Goal: Information Seeking & Learning: Learn about a topic

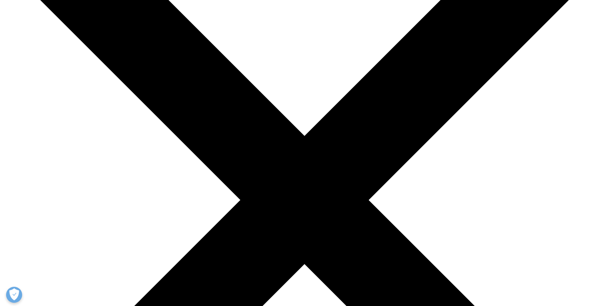
scroll to position [96, 0]
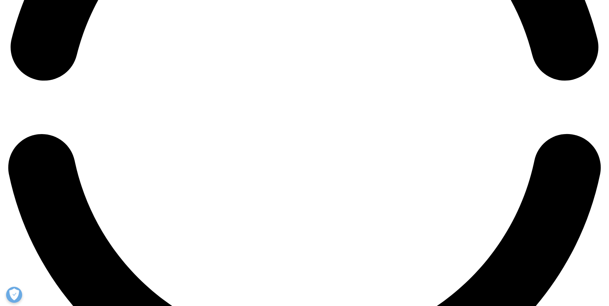
scroll to position [1411, 0]
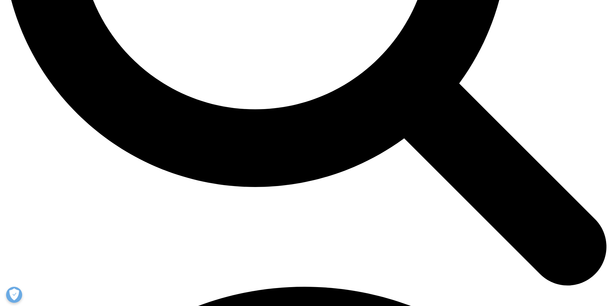
scroll to position [949, 0]
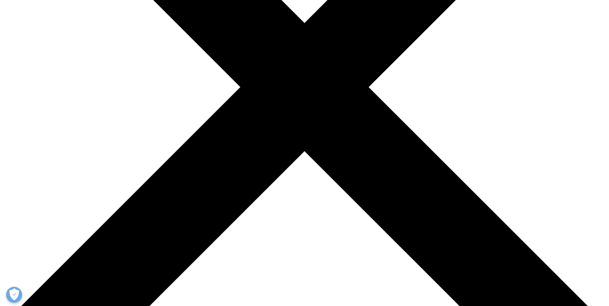
scroll to position [225, 0]
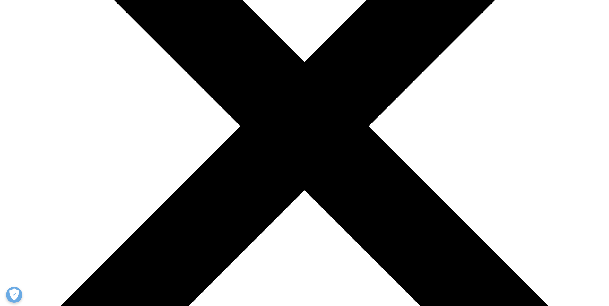
scroll to position [96, 0]
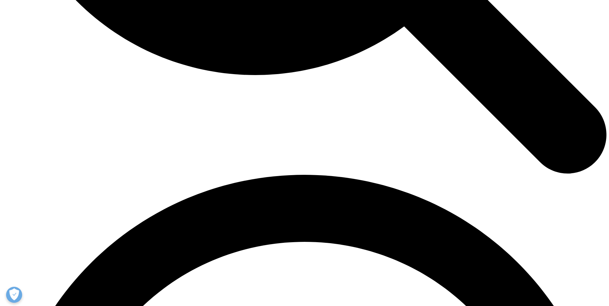
scroll to position [1045, 0]
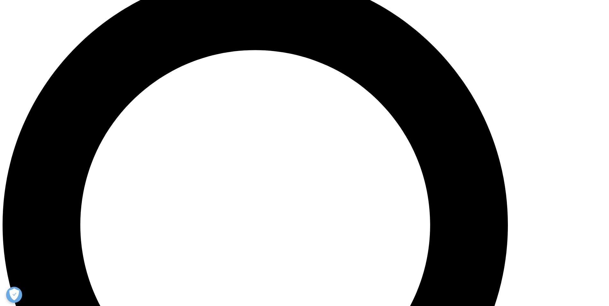
scroll to position [610, 0]
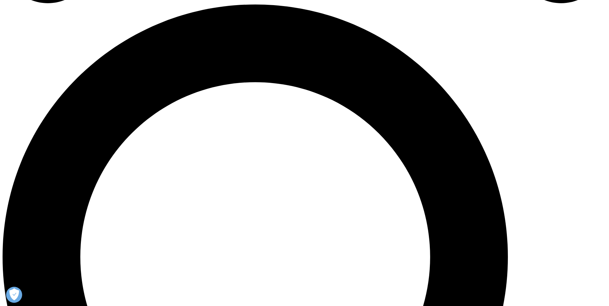
drag, startPoint x: 488, startPoint y: 95, endPoint x: 479, endPoint y: 98, distance: 8.6
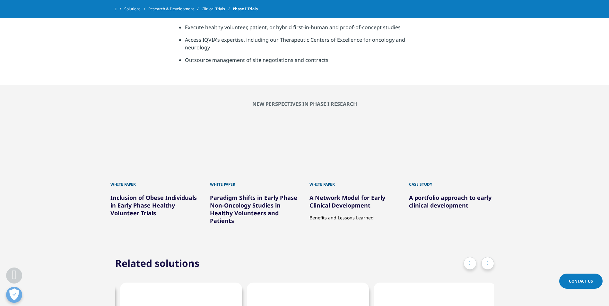
scroll to position [321, 0]
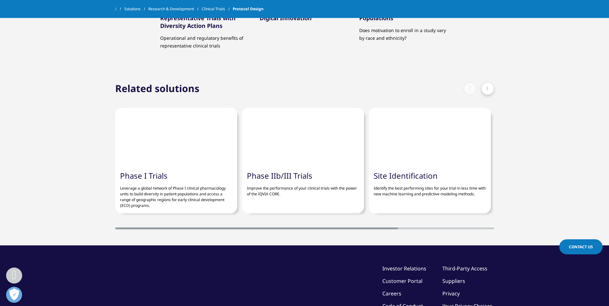
click at [490, 83] on div at bounding box center [487, 88] width 13 height 13
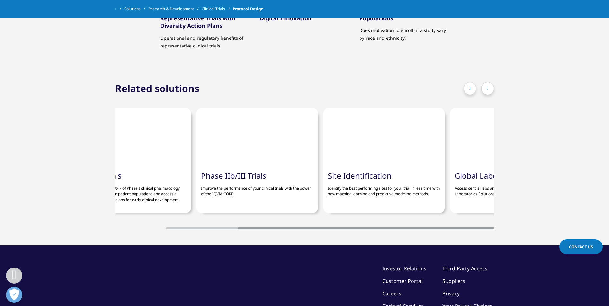
scroll to position [0, 122]
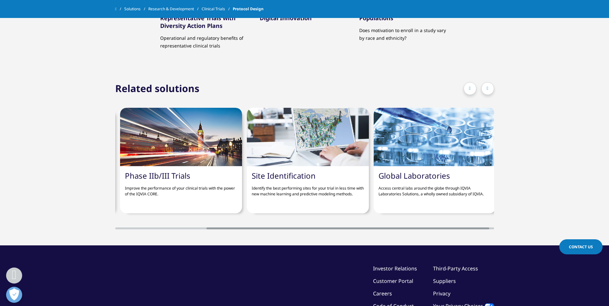
click at [295, 170] on link "Site Identification" at bounding box center [284, 175] width 64 height 11
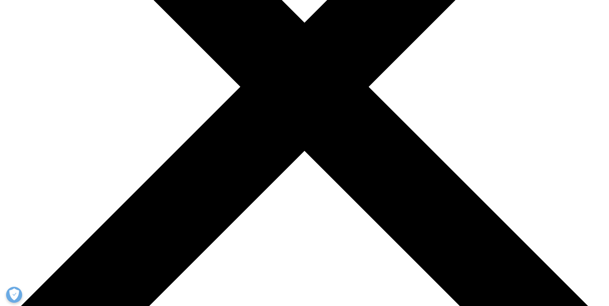
scroll to position [225, 0]
drag, startPoint x: 326, startPoint y: 87, endPoint x: 411, endPoint y: 92, distance: 85.3
drag, startPoint x: 411, startPoint y: 92, endPoint x: 414, endPoint y: 107, distance: 14.7
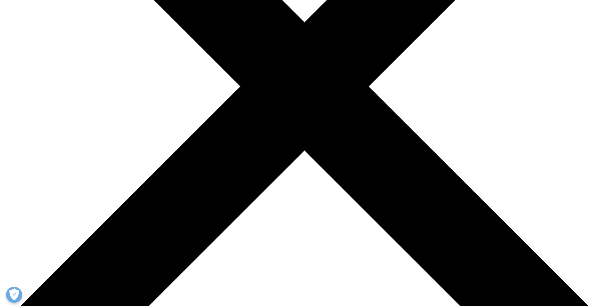
drag, startPoint x: 180, startPoint y: 91, endPoint x: 281, endPoint y: 100, distance: 101.9
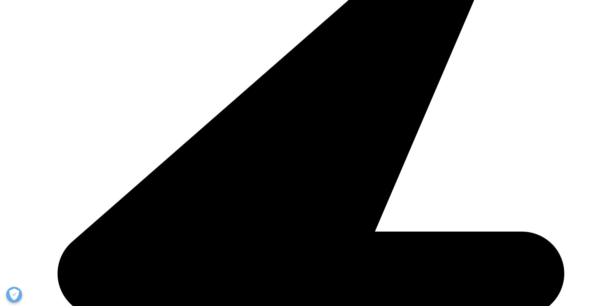
drag, startPoint x: 281, startPoint y: 100, endPoint x: 290, endPoint y: 111, distance: 13.5
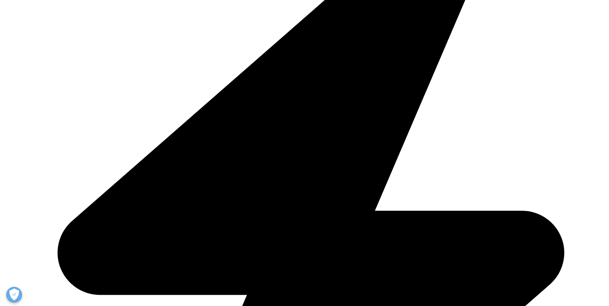
scroll to position [257, 0]
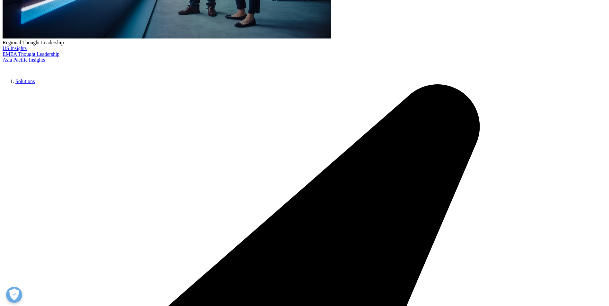
drag, startPoint x: 179, startPoint y: 49, endPoint x: 334, endPoint y: 55, distance: 155.5
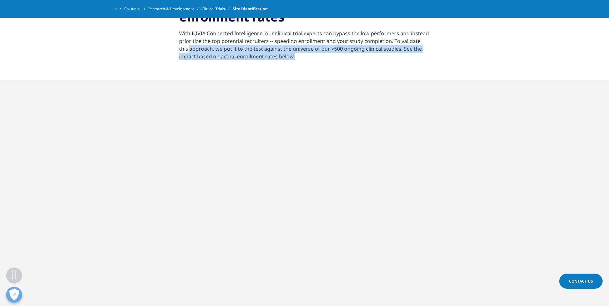
click at [334, 55] on section "Predict top-tier investigators for higher enrollment rates With IQVIA Connected…" at bounding box center [304, 29] width 609 height 104
drag, startPoint x: 334, startPoint y: 55, endPoint x: 336, endPoint y: 66, distance: 11.5
click at [336, 66] on section "Predict top-tier investigators for higher enrollment rates With IQVIA Connected…" at bounding box center [304, 29] width 609 height 104
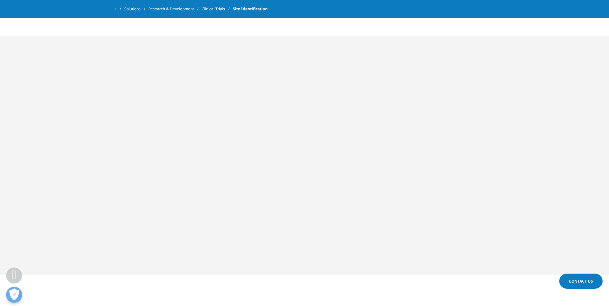
scroll to position [321, 0]
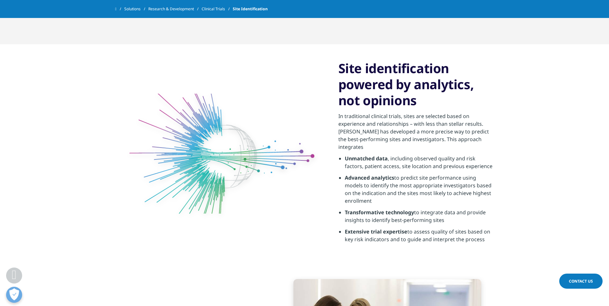
scroll to position [546, 0]
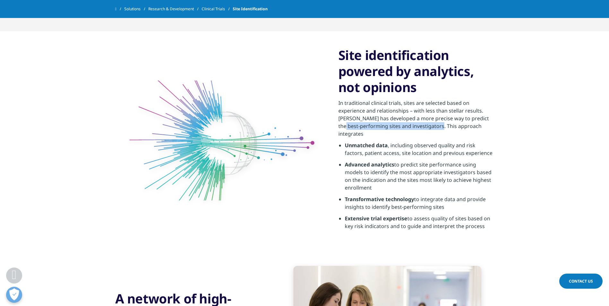
drag, startPoint x: 345, startPoint y: 125, endPoint x: 438, endPoint y: 133, distance: 94.1
click at [438, 133] on p "In traditional clinical trials, sites are selected based on experience and rela…" at bounding box center [416, 120] width 156 height 42
drag, startPoint x: 438, startPoint y: 133, endPoint x: 444, endPoint y: 140, distance: 9.4
click at [444, 142] on li "Unmatched data , including observed quality and risk factors, patient access, s…" at bounding box center [419, 151] width 149 height 19
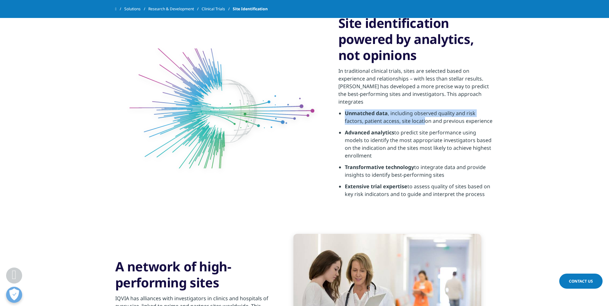
drag, startPoint x: 344, startPoint y: 103, endPoint x: 406, endPoint y: 110, distance: 62.0
click at [406, 110] on ul "Unmatched data , including observed quality and risk factors, patient access, s…" at bounding box center [416, 155] width 156 height 92
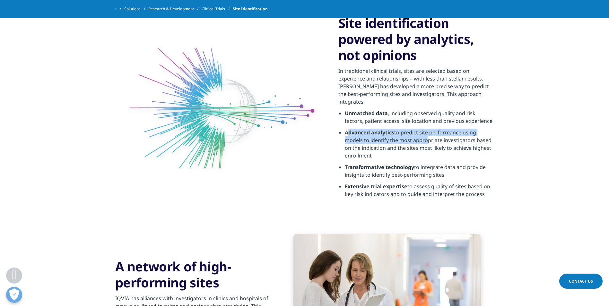
drag, startPoint x: 406, startPoint y: 110, endPoint x: 425, endPoint y: 130, distance: 28.2
click at [425, 130] on li "Advanced analytics to predict site performance using models to identify the mos…" at bounding box center [419, 146] width 149 height 35
drag, startPoint x: 353, startPoint y: 161, endPoint x: 455, endPoint y: 170, distance: 101.9
click at [455, 170] on li "Transformative technology to integrate data and provide insights to identify be…" at bounding box center [419, 172] width 149 height 19
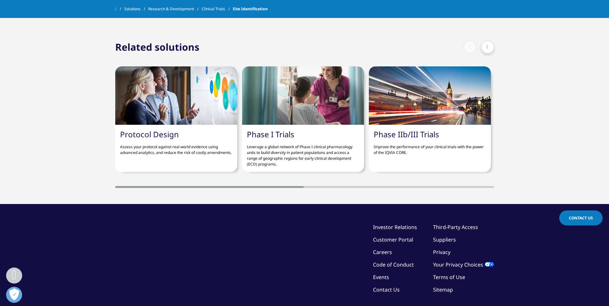
scroll to position [1092, 0]
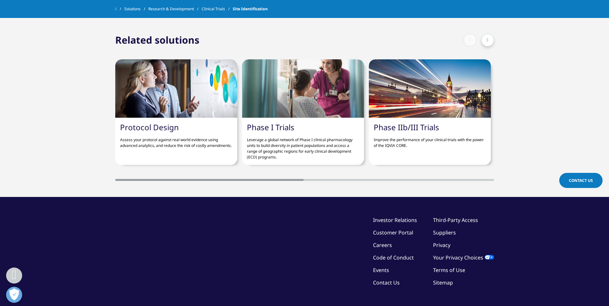
click at [491, 35] on div at bounding box center [487, 40] width 13 height 13
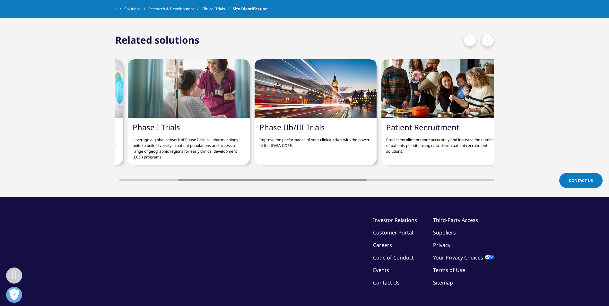
scroll to position [0, 122]
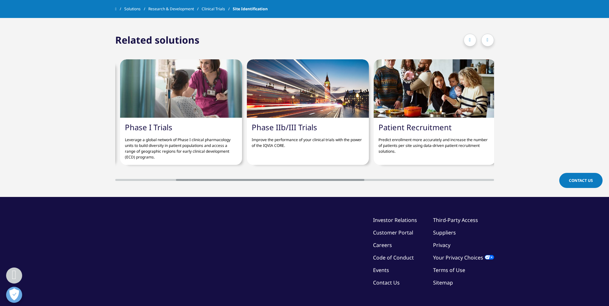
click at [491, 35] on div at bounding box center [487, 40] width 13 height 13
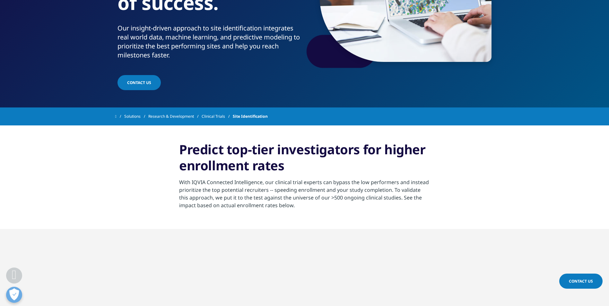
scroll to position [128, 0]
